Goal: Book appointment/travel/reservation

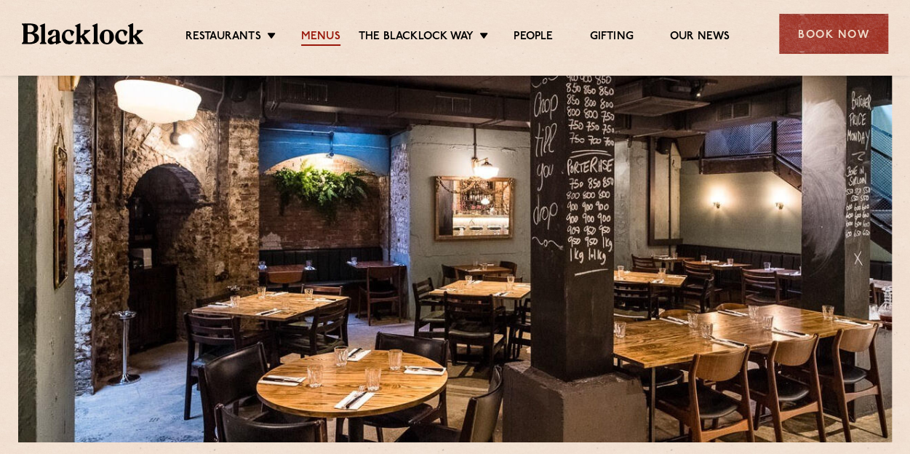
click at [322, 39] on link "Menus" at bounding box center [320, 38] width 39 height 16
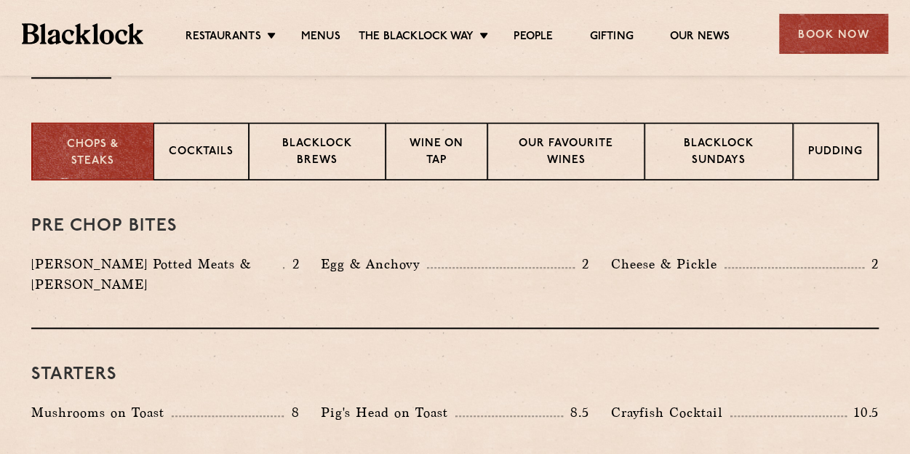
scroll to position [552, 0]
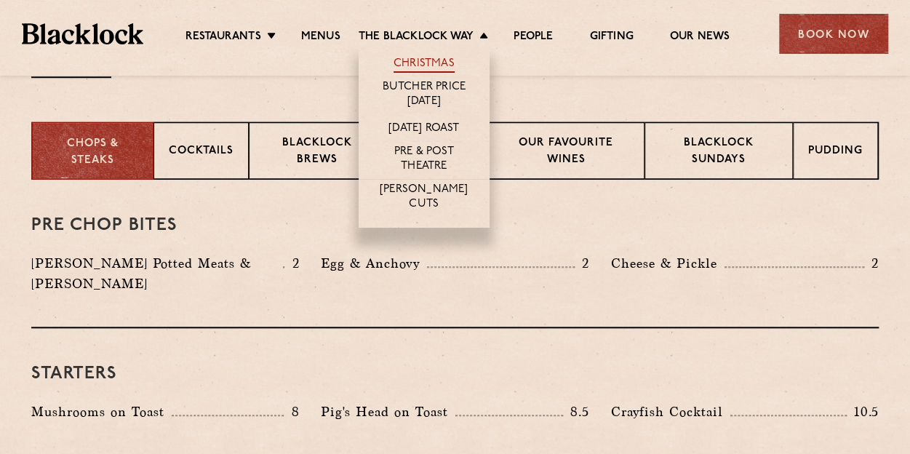
click at [418, 66] on link "Christmas" at bounding box center [424, 65] width 61 height 16
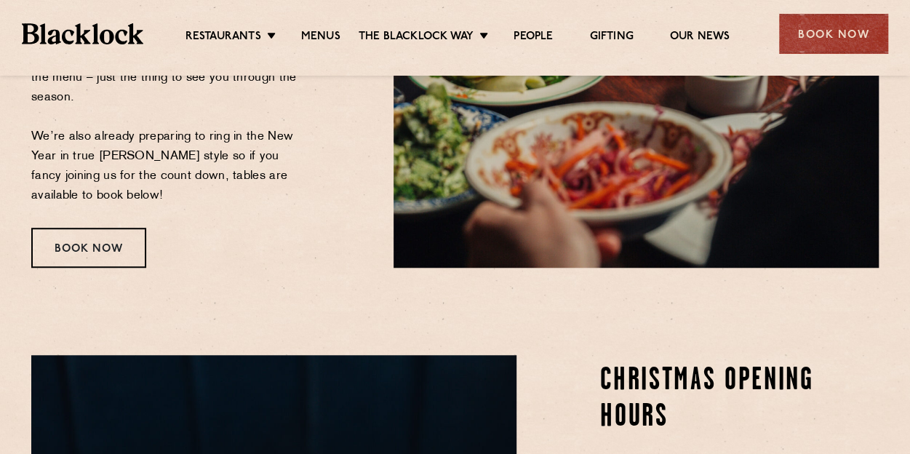
scroll to position [453, 0]
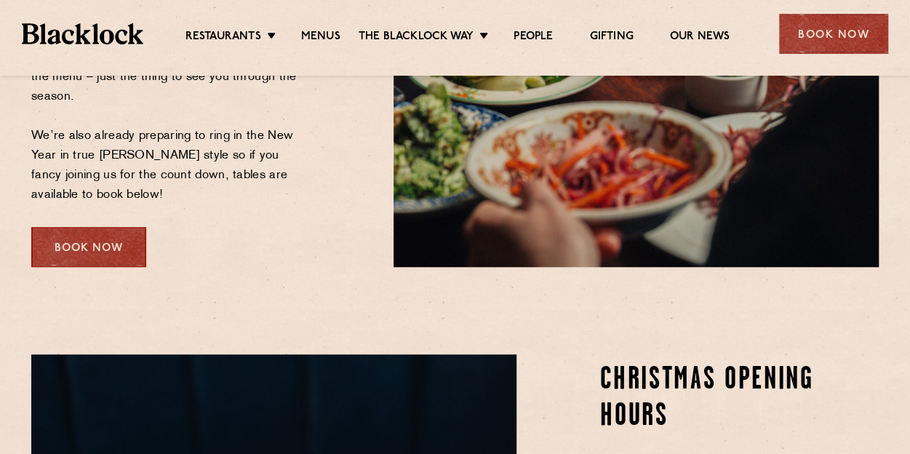
click at [77, 241] on div "Book Now" at bounding box center [88, 247] width 115 height 40
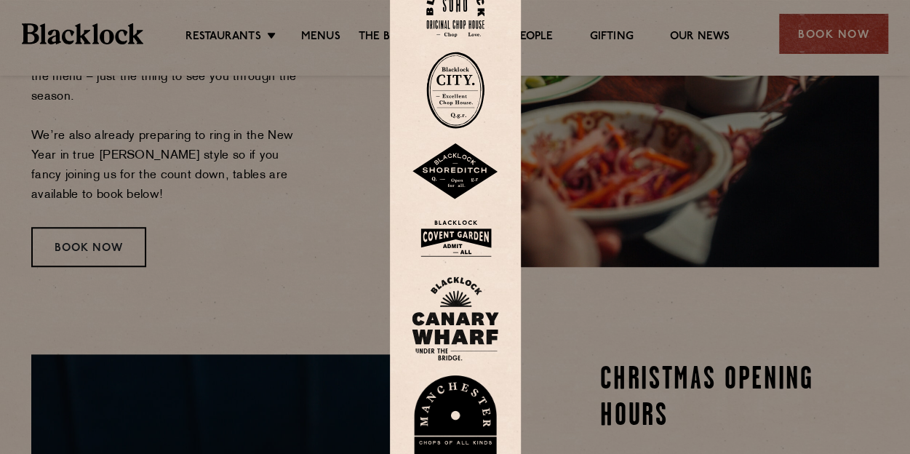
click at [463, 81] on img at bounding box center [455, 90] width 58 height 77
